Goal: Navigation & Orientation: Find specific page/section

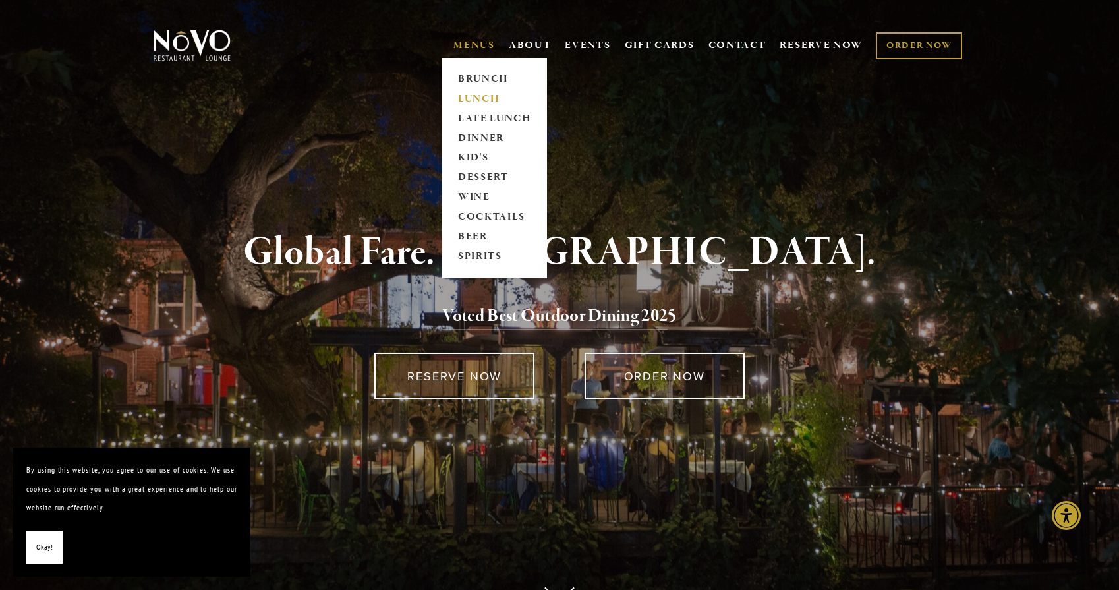
click at [469, 101] on link "LUNCH" at bounding box center [494, 99] width 82 height 20
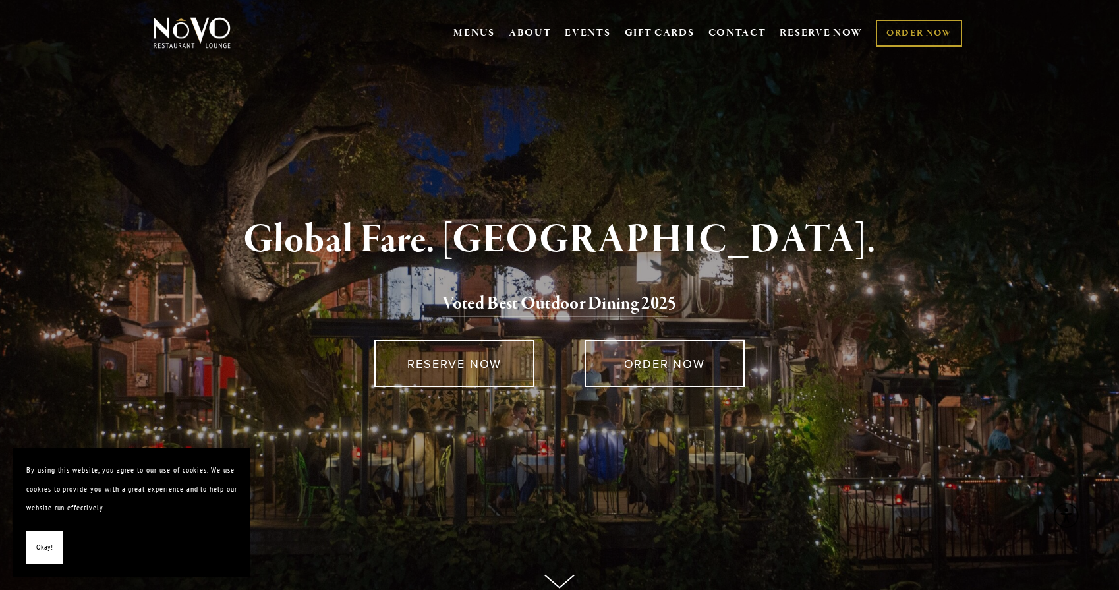
scroll to position [15, 0]
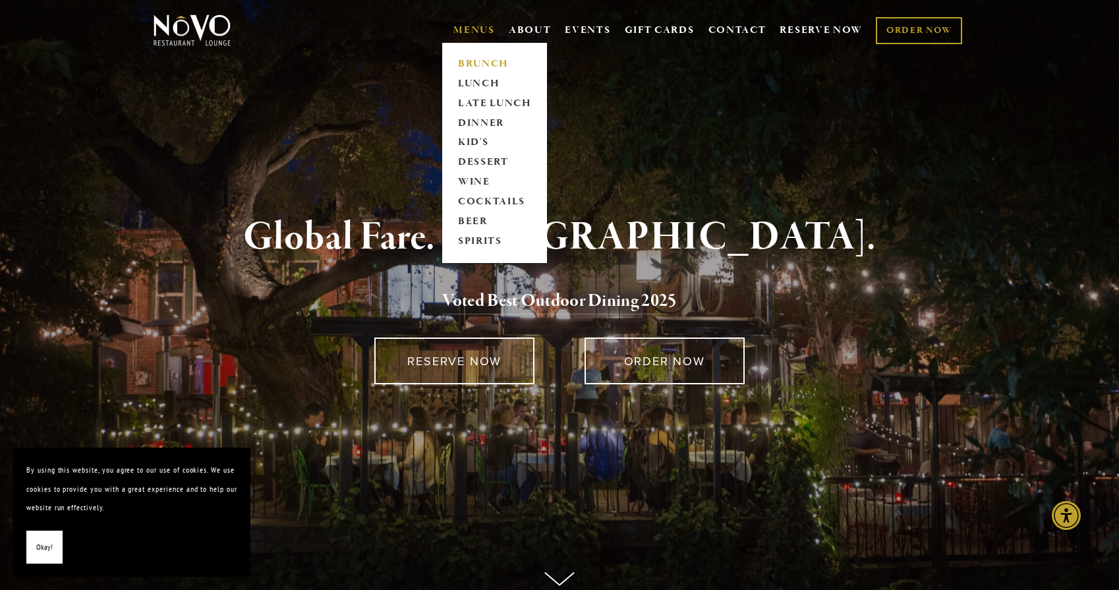
drag, startPoint x: 486, startPoint y: 36, endPoint x: 487, endPoint y: 64, distance: 28.3
click at [494, 104] on link "LATE LUNCH" at bounding box center [494, 104] width 82 height 20
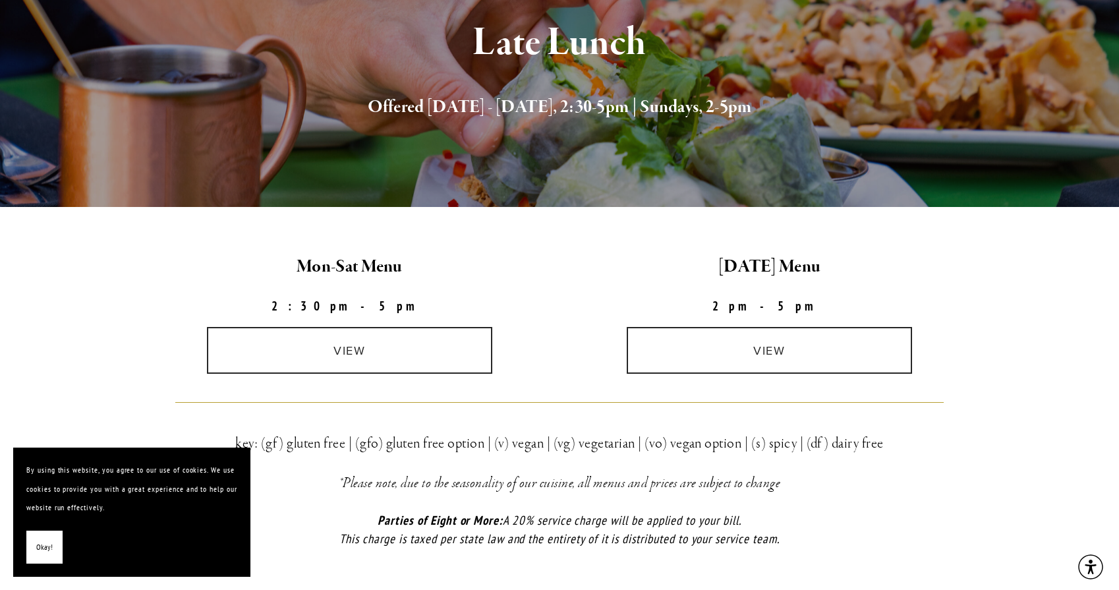
scroll to position [212, 0]
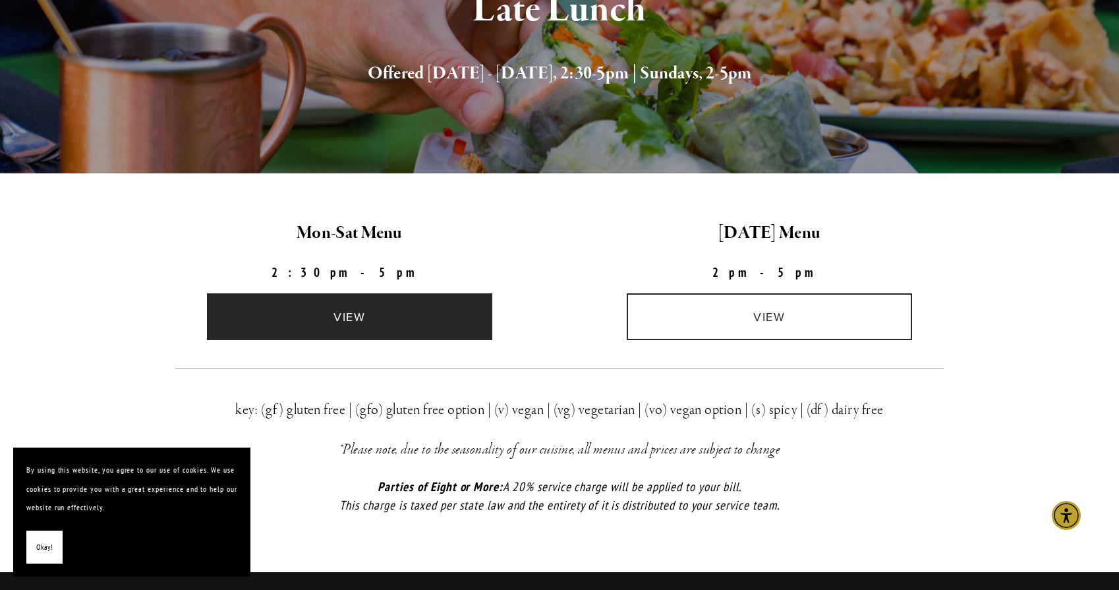
click at [353, 311] on link "view" at bounding box center [350, 316] width 286 height 47
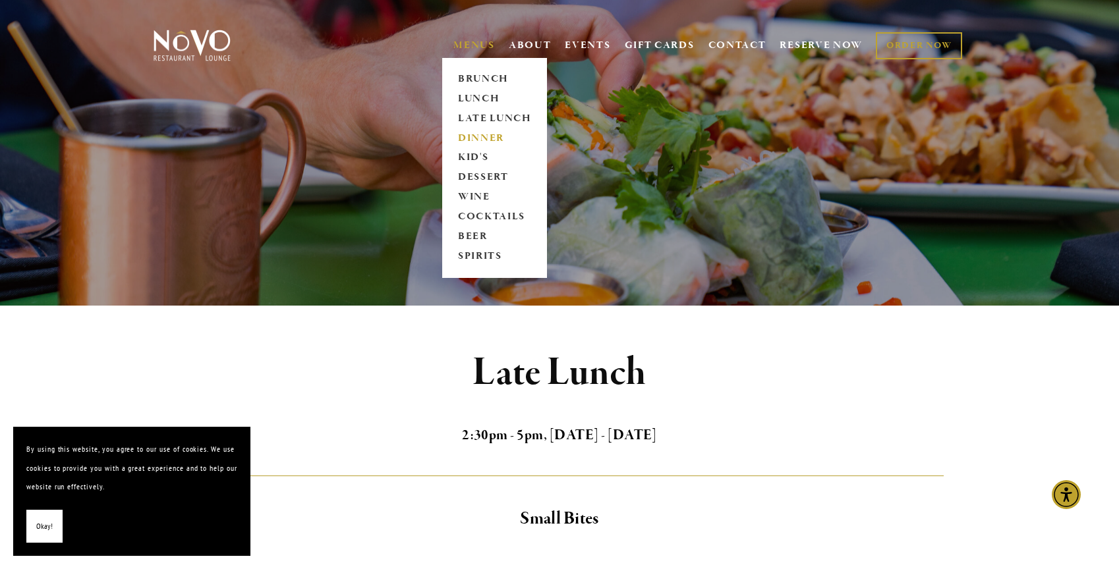
click at [474, 138] on link "DINNER" at bounding box center [494, 138] width 82 height 20
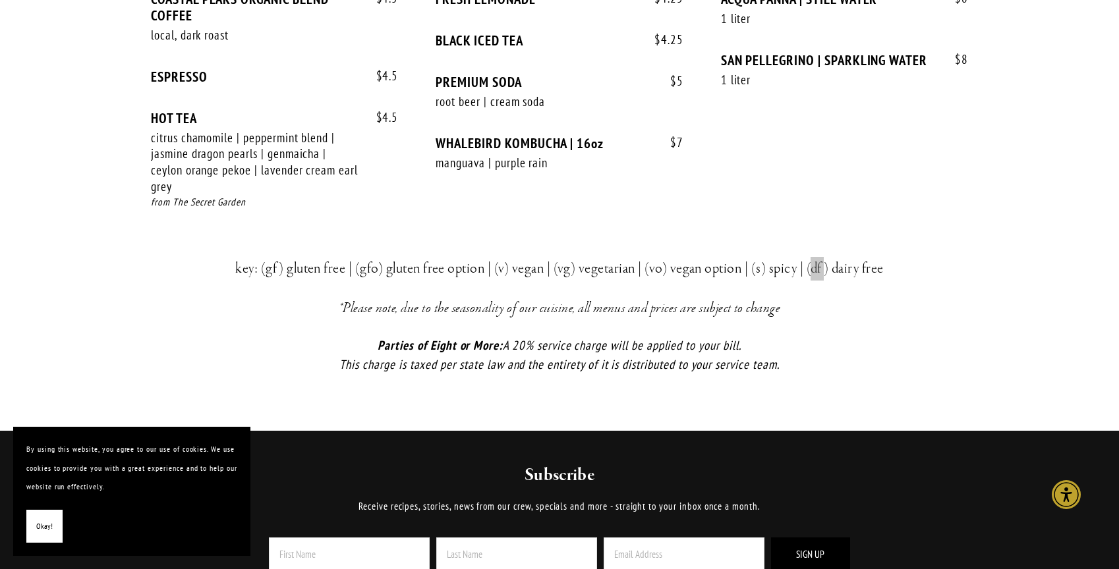
scroll to position [2780, 0]
